Goal: Transaction & Acquisition: Purchase product/service

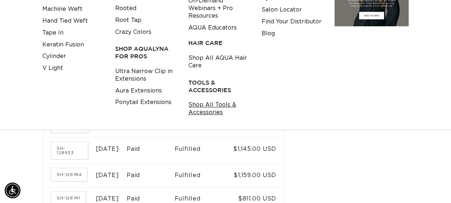
click at [201, 104] on link "Shop All Tools & Accessories" at bounding box center [220, 108] width 62 height 19
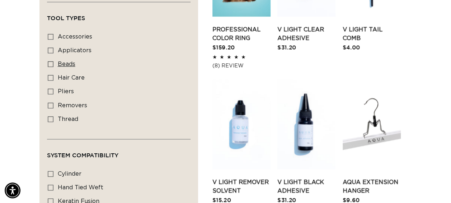
click at [51, 65] on icon at bounding box center [51, 64] width 6 height 6
click at [51, 65] on input "beads beads (2 products)" at bounding box center [51, 64] width 6 height 6
checkbox input "true"
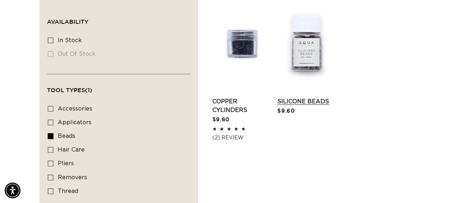
scroll to position [0, 801]
click at [302, 97] on link "Silicone Beads" at bounding box center [307, 101] width 58 height 9
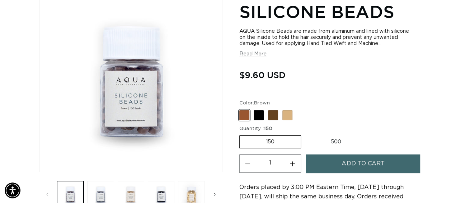
scroll to position [0, 400]
